Goal: Task Accomplishment & Management: Manage account settings

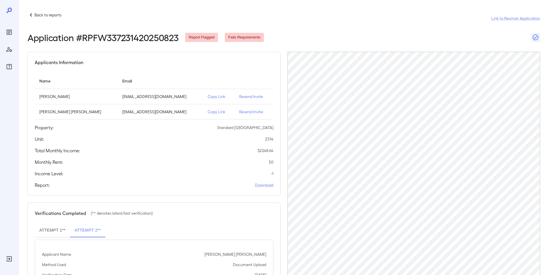
scroll to position [60, 0]
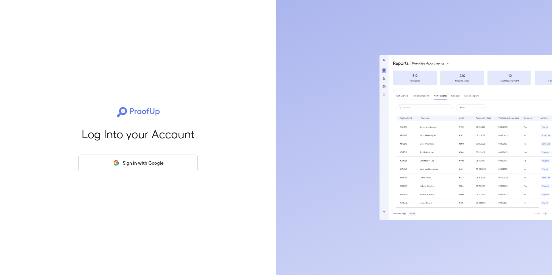
click at [154, 164] on button "Sign in with Google" at bounding box center [138, 163] width 120 height 17
